Goal: Information Seeking & Learning: Learn about a topic

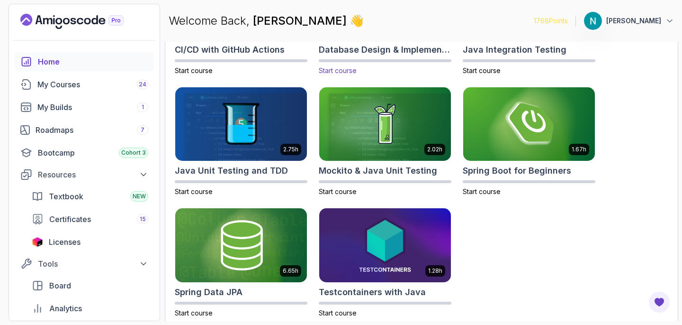
scroll to position [377, 0]
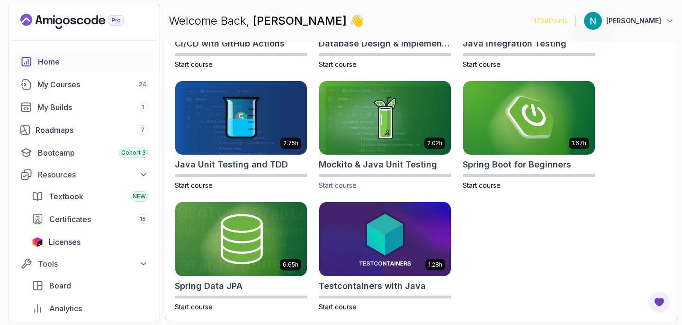
click at [353, 172] on div "2.02h Mockito & Java Unit Testing Start course" at bounding box center [385, 136] width 133 height 110
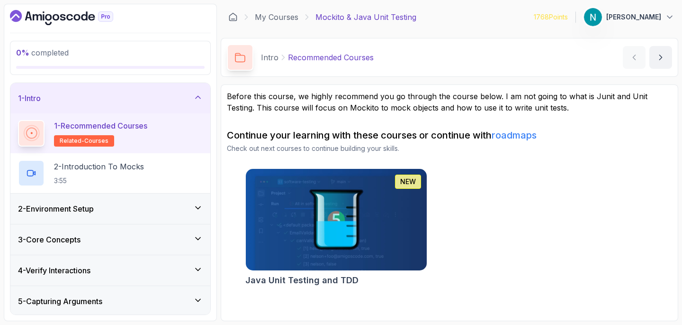
click at [341, 190] on img at bounding box center [336, 219] width 190 height 107
click at [78, 18] on icon "Dashboard" at bounding box center [61, 17] width 103 height 15
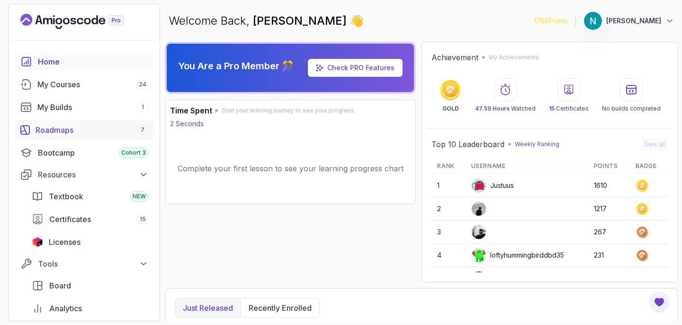
click at [91, 132] on div "Roadmaps 7" at bounding box center [92, 129] width 113 height 11
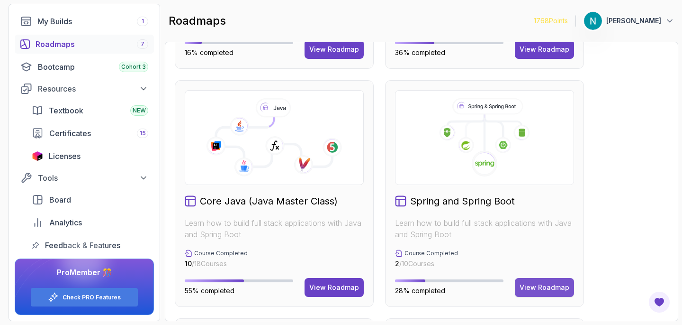
scroll to position [277, 0]
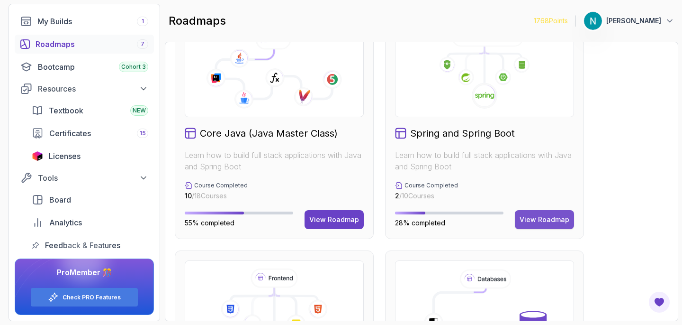
click at [523, 221] on div "View Roadmap" at bounding box center [545, 219] width 50 height 9
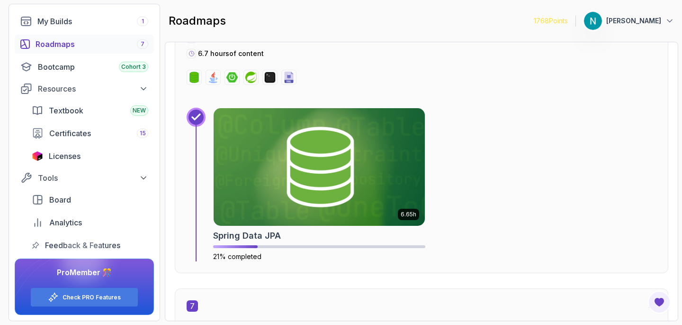
scroll to position [2291, 0]
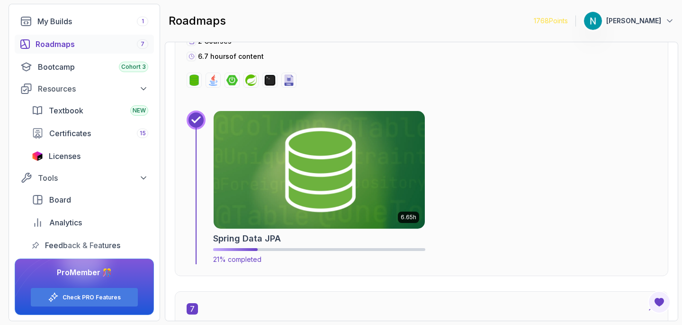
click at [278, 239] on h2 "Spring Data JPA" at bounding box center [247, 238] width 68 height 13
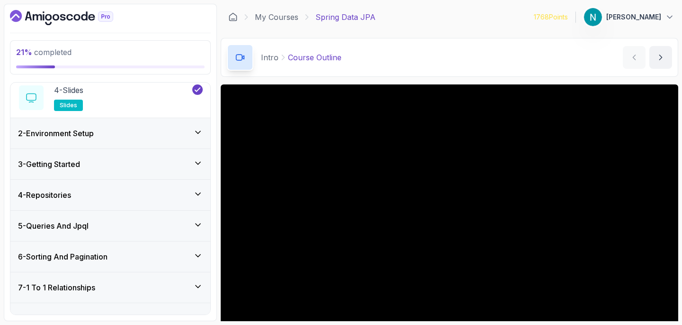
scroll to position [159, 0]
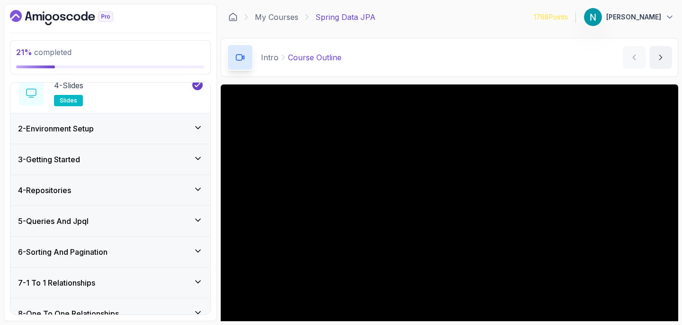
click at [190, 134] on div "2 - Environment Setup" at bounding box center [110, 128] width 185 height 11
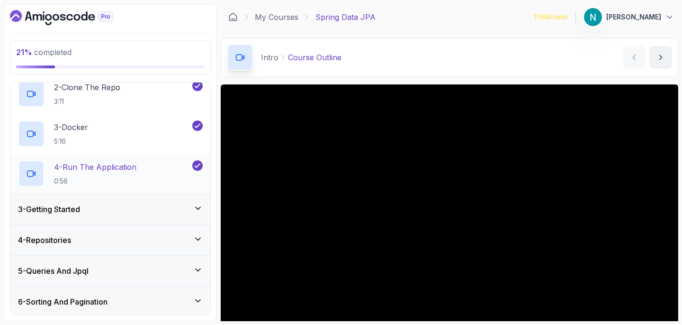
scroll to position [115, 0]
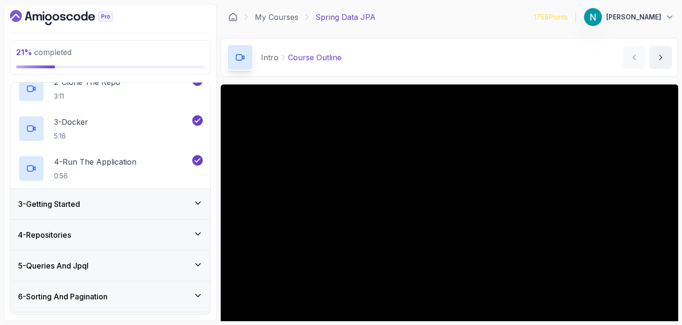
click at [167, 192] on div "3 - Getting Started" at bounding box center [110, 204] width 200 height 30
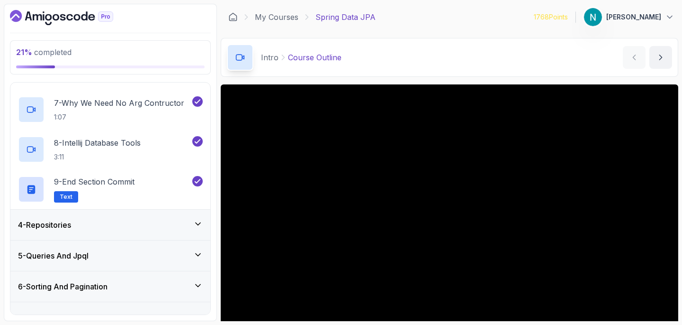
click at [164, 223] on div "4 - Repositories" at bounding box center [110, 224] width 185 height 11
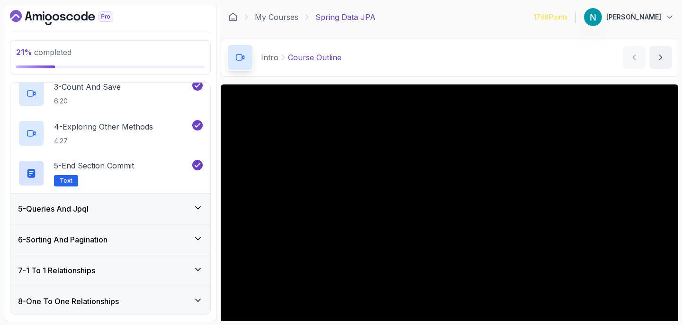
scroll to position [212, 0]
click at [165, 211] on div "5 - Queries And Jpql" at bounding box center [110, 207] width 185 height 11
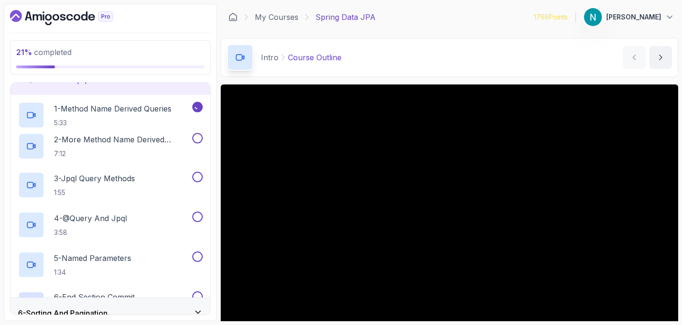
scroll to position [141, 0]
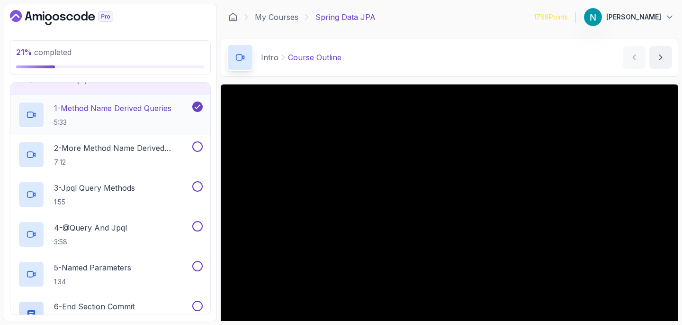
click at [161, 117] on h2 "1 - Method Name Derived Queries 5:33" at bounding box center [113, 114] width 118 height 25
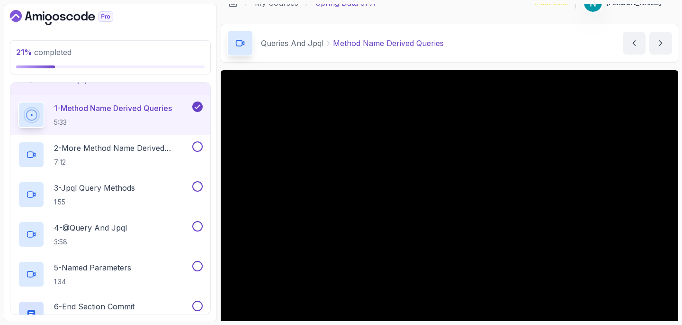
scroll to position [15, 0]
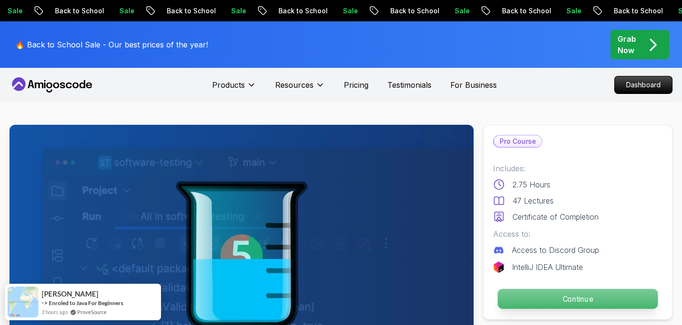
click at [579, 302] on p "Continue" at bounding box center [578, 299] width 160 height 20
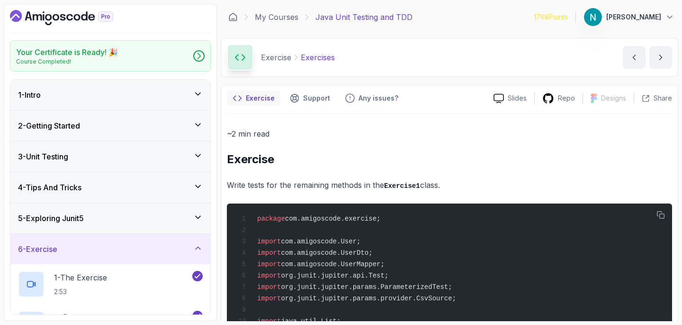
click at [180, 122] on div "2 - Getting Started" at bounding box center [110, 125] width 185 height 11
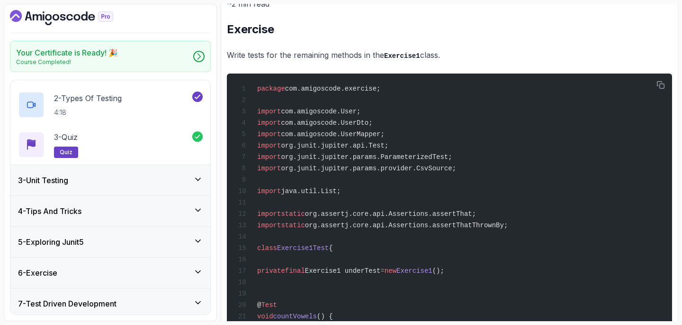
click at [161, 183] on div "3 - Unit Testing" at bounding box center [110, 179] width 185 height 11
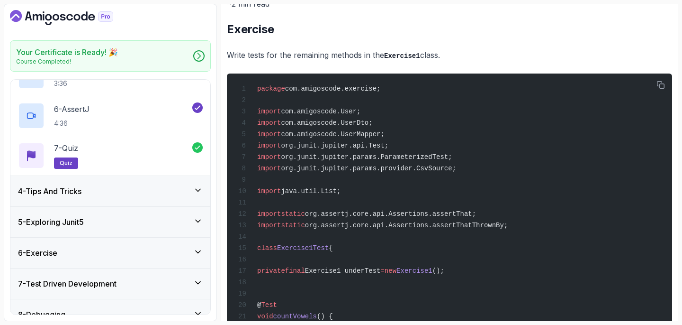
scroll to position [304, 0]
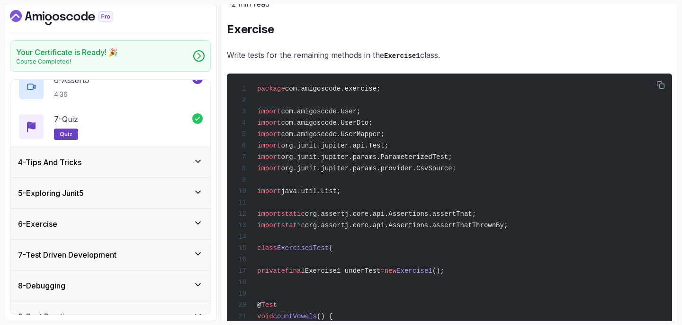
click at [155, 188] on div "5 - Exploring Junit5" at bounding box center [110, 192] width 185 height 11
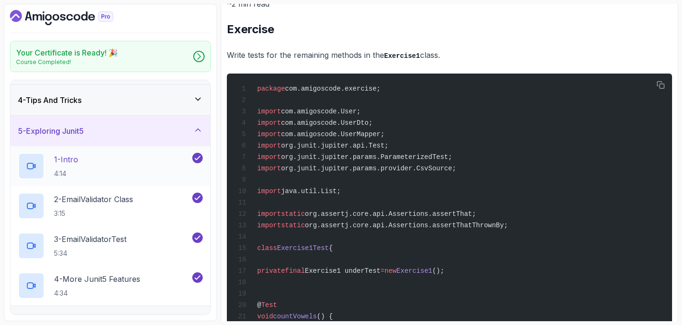
scroll to position [0, 0]
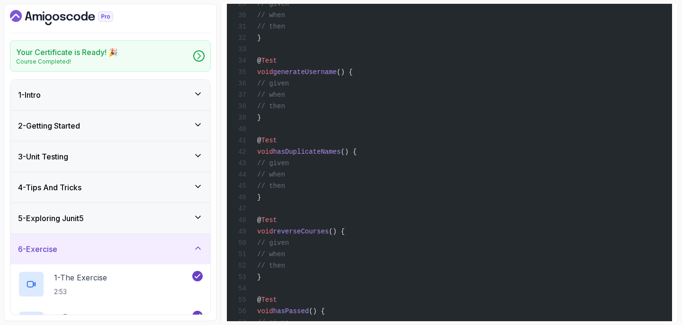
scroll to position [726, 0]
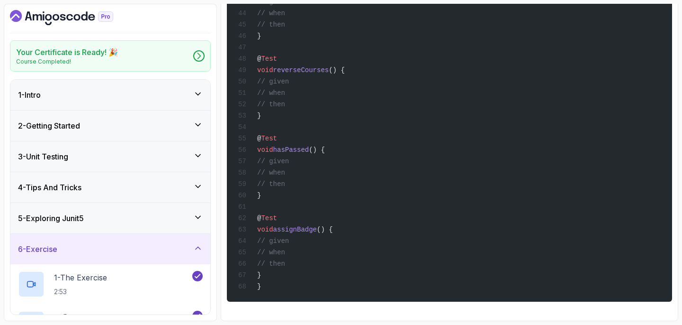
click at [163, 218] on div "5 - Exploring Junit5" at bounding box center [110, 217] width 185 height 11
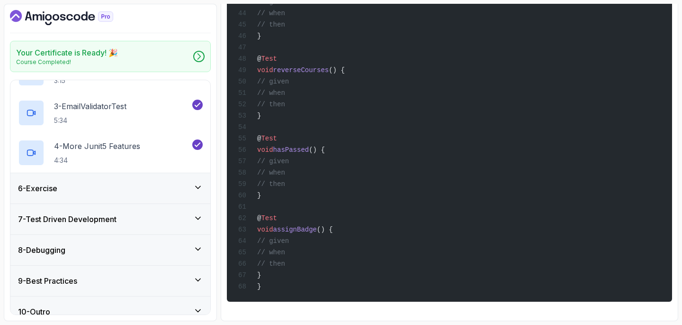
scroll to position [232, 0]
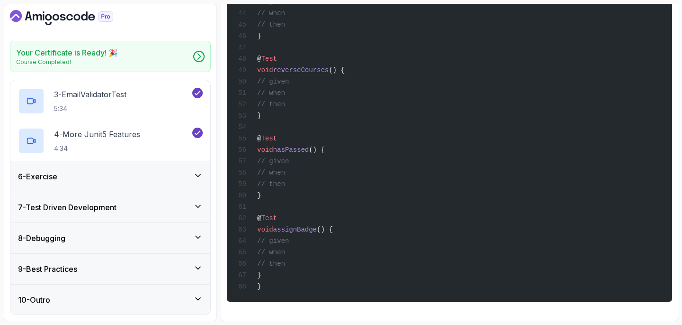
click at [136, 262] on div "9 - Best Practices" at bounding box center [110, 269] width 200 height 30
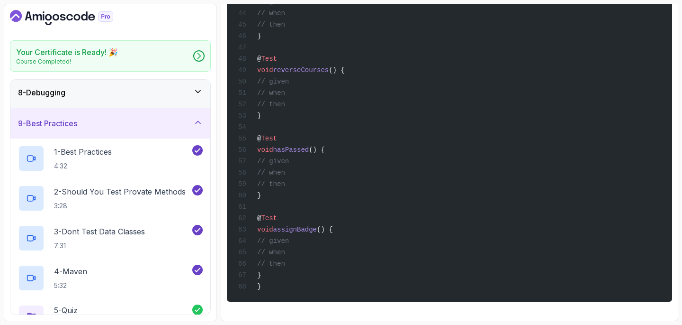
scroll to position [272, 0]
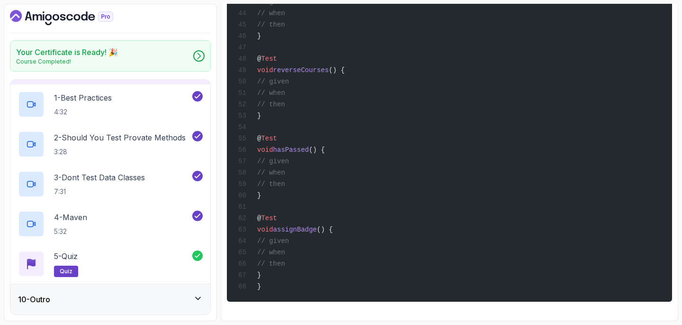
click at [147, 298] on div "10 - Outro" at bounding box center [110, 298] width 185 height 11
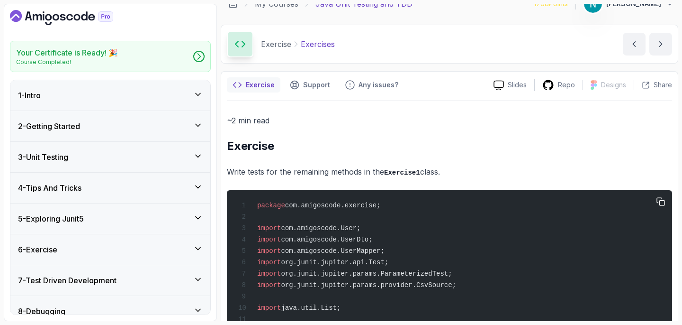
scroll to position [0, 0]
